Goal: Check status: Check status

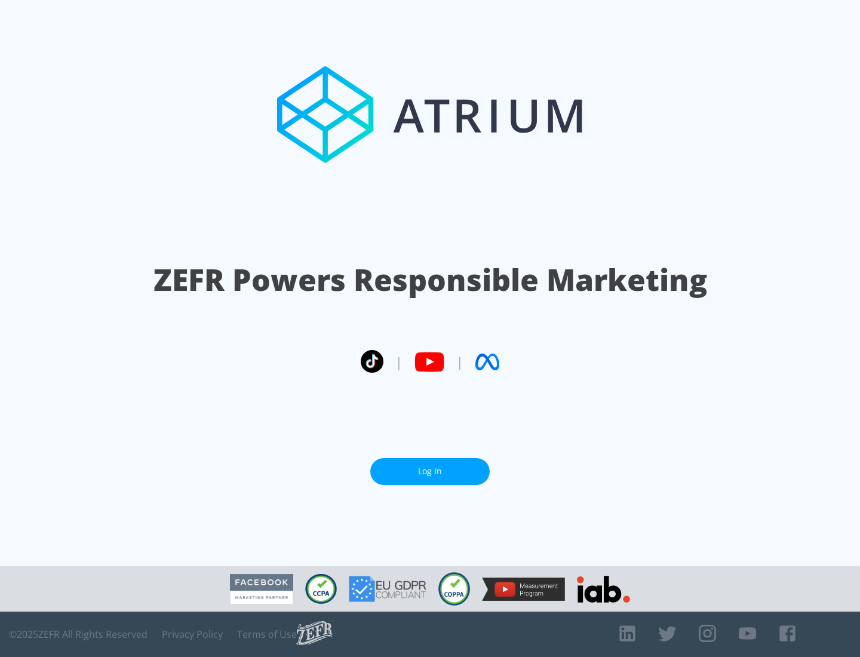
click at [430, 471] on link "Log In" at bounding box center [430, 471] width 120 height 27
